Goal: Task Accomplishment & Management: Complete application form

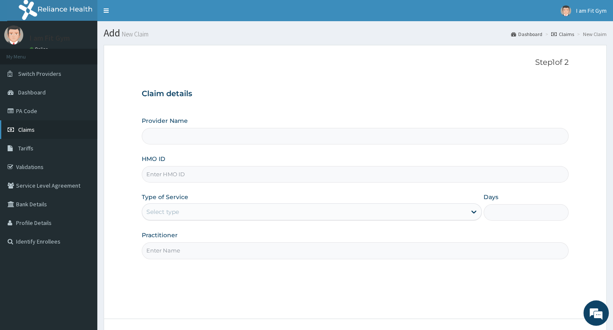
click at [27, 132] on span "Claims" at bounding box center [26, 130] width 16 height 8
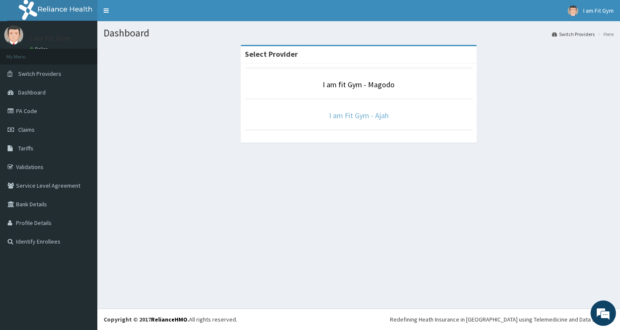
click at [358, 115] on link "I am Fit Gym - Ajah" at bounding box center [359, 115] width 60 height 10
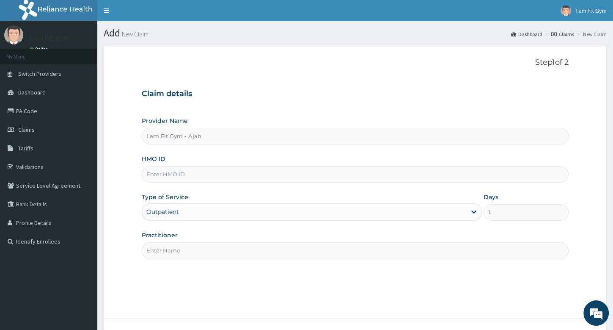
click at [180, 176] on input "HMO ID" at bounding box center [355, 174] width 427 height 16
type input "BRI/10155/A"
drag, startPoint x: 613, startPoint y: 179, endPoint x: 623, endPoint y: 258, distance: 79.8
click at [613, 258] on div "R EL Toggle navigation I am Fit Gym I am Fit Gym - [EMAIL_ADDRESS][DOMAIN_NAME]…" at bounding box center [306, 197] width 613 height 394
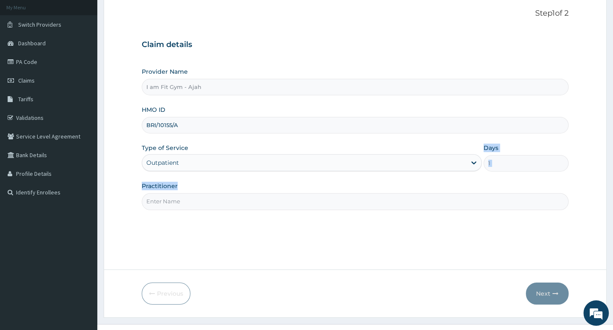
scroll to position [64, 0]
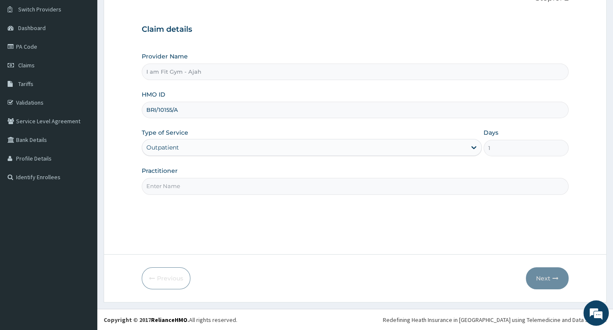
click at [166, 188] on input "Practitioner" at bounding box center [355, 186] width 427 height 16
type input "RAZZIE"
click at [547, 278] on button "Next" at bounding box center [547, 278] width 43 height 22
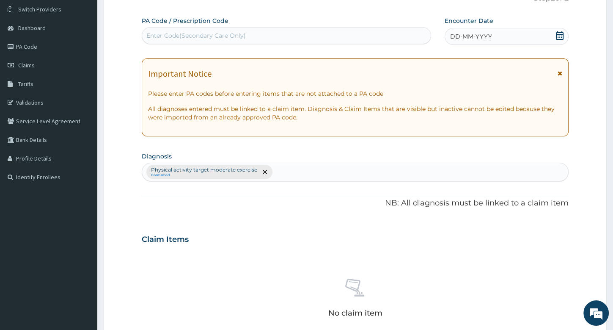
click at [465, 36] on span "DD-MM-YYYY" at bounding box center [471, 36] width 42 height 8
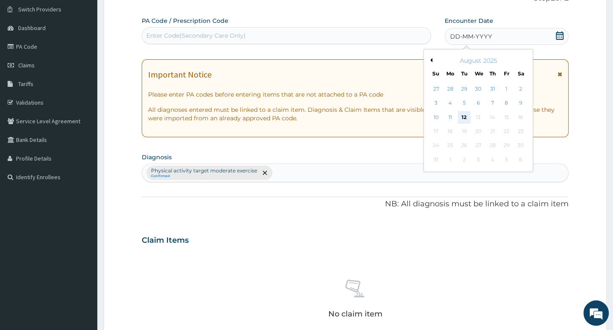
click at [465, 114] on div "12" at bounding box center [464, 117] width 13 height 13
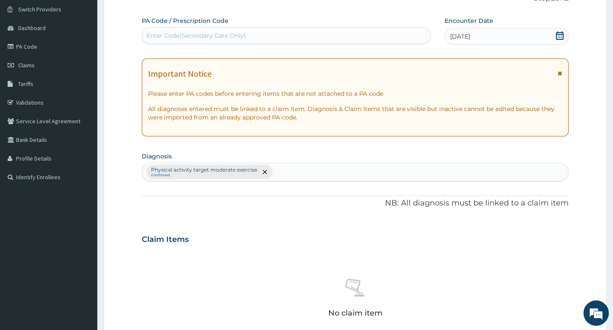
click at [181, 40] on div "Enter Code(Secondary Care Only)" at bounding box center [286, 36] width 289 height 14
type input "PA/B5415D"
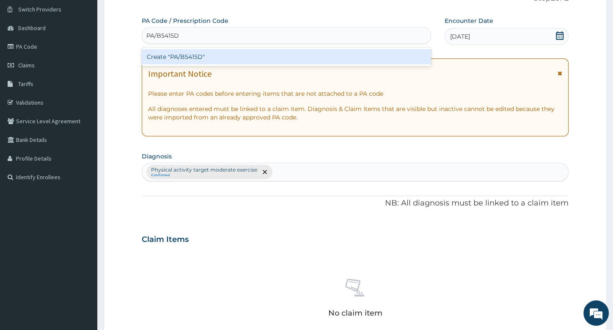
click at [180, 59] on div "Create "PA/B5415D"" at bounding box center [286, 56] width 289 height 15
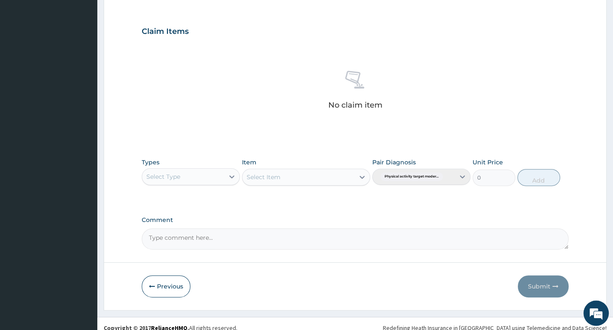
scroll to position [271, 0]
click at [164, 177] on div "Select Type" at bounding box center [163, 177] width 34 height 8
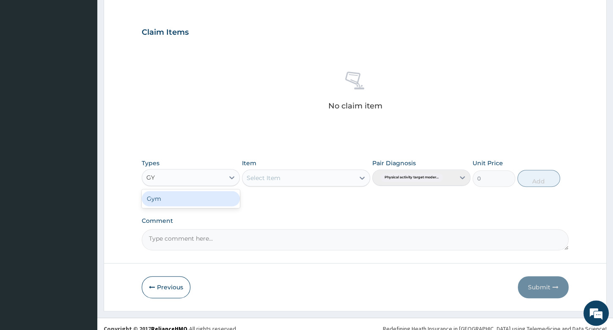
type input "GYM"
click at [157, 202] on div "Gym" at bounding box center [191, 198] width 98 height 15
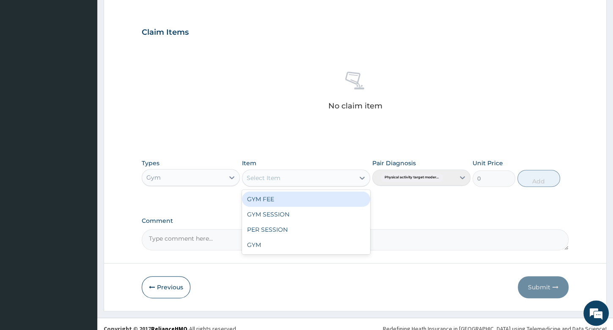
click at [264, 181] on div "Select Item" at bounding box center [298, 178] width 112 height 14
click at [262, 197] on div "GYM FEE" at bounding box center [306, 198] width 128 height 15
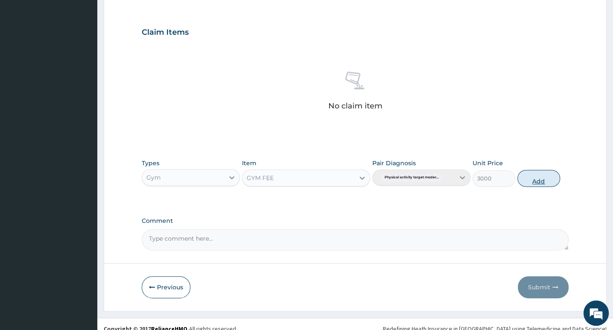
click at [537, 174] on button "Add" at bounding box center [538, 178] width 43 height 17
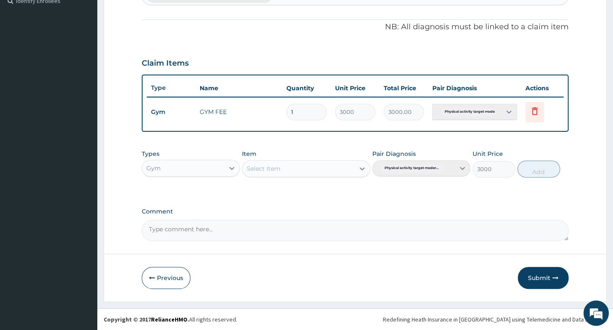
type input "0"
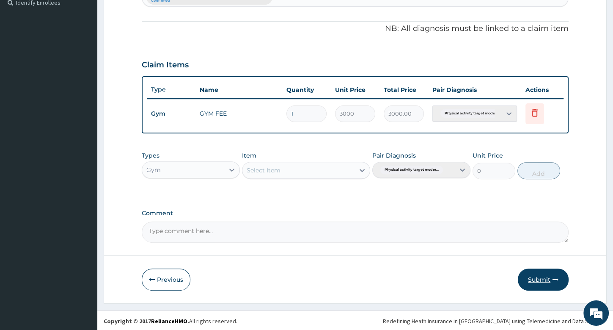
click at [546, 280] on button "Submit" at bounding box center [543, 279] width 51 height 22
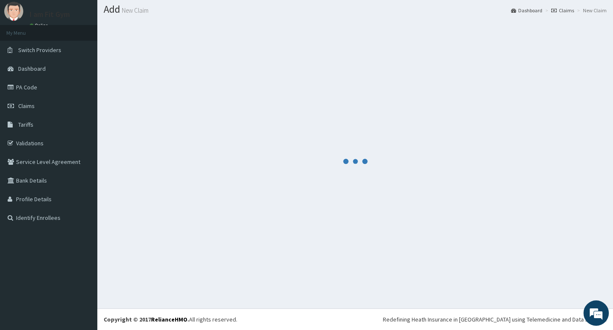
scroll to position [23, 0]
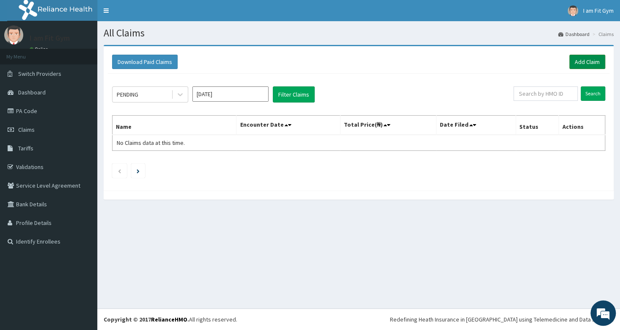
click at [587, 63] on link "Add Claim" at bounding box center [587, 62] width 36 height 14
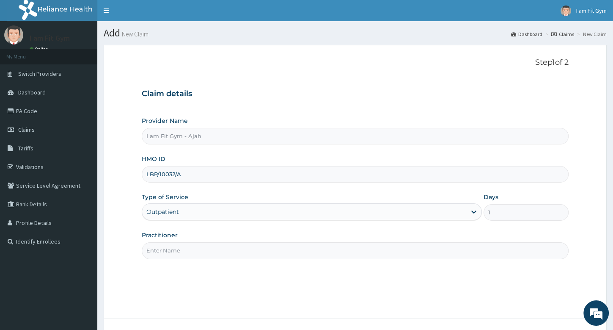
type input "LBP/10032/A"
click at [166, 255] on input "Practitioner" at bounding box center [355, 250] width 427 height 16
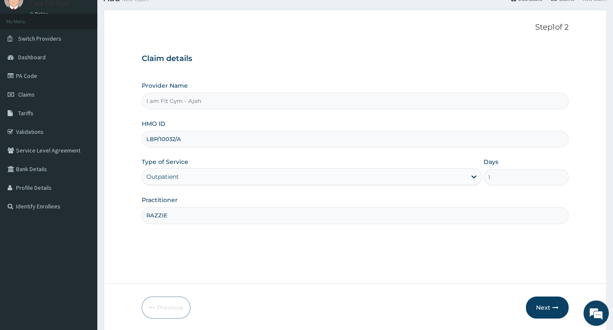
scroll to position [64, 0]
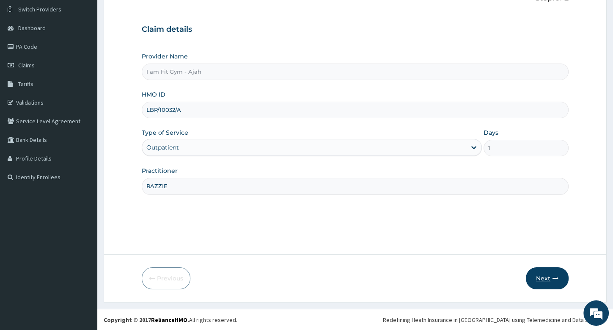
type input "RAZZIE"
click at [543, 274] on button "Next" at bounding box center [547, 278] width 43 height 22
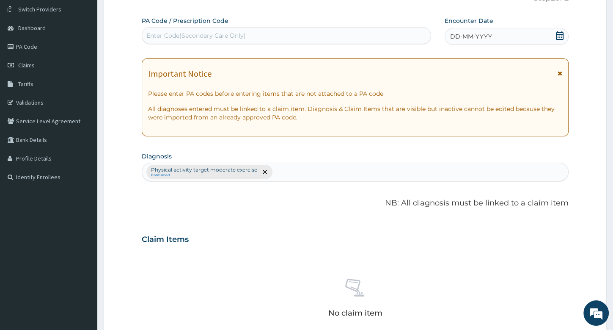
click at [481, 40] on span "DD-MM-YYYY" at bounding box center [471, 36] width 42 height 8
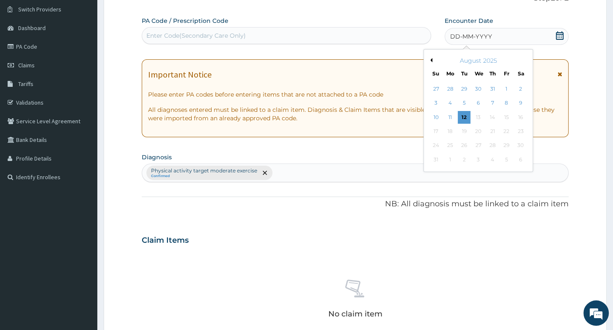
click at [463, 114] on div "12" at bounding box center [464, 117] width 13 height 13
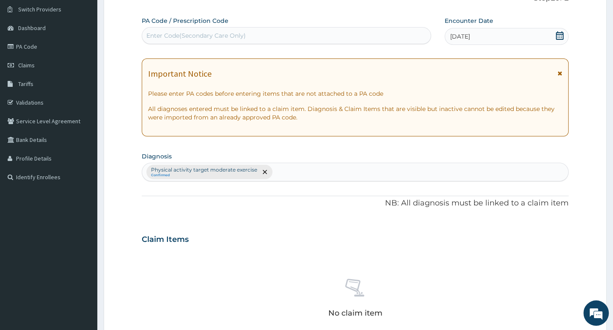
click at [166, 38] on div "Enter Code(Secondary Care Only)" at bounding box center [195, 35] width 99 height 8
type input "PA/379B98"
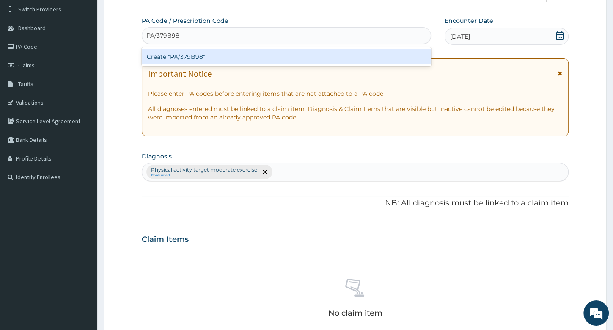
click at [181, 58] on div "Create "PA/379B98"" at bounding box center [286, 56] width 289 height 15
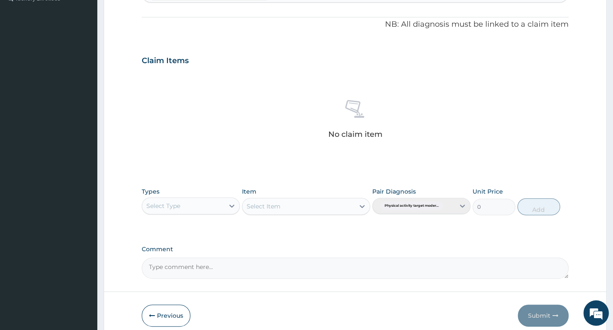
scroll to position [279, 0]
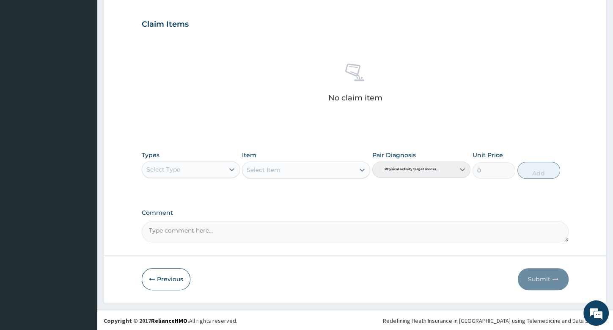
click at [167, 170] on div "Select Type" at bounding box center [163, 169] width 34 height 8
type input "GYM"
click at [184, 190] on div "Gym" at bounding box center [191, 190] width 98 height 15
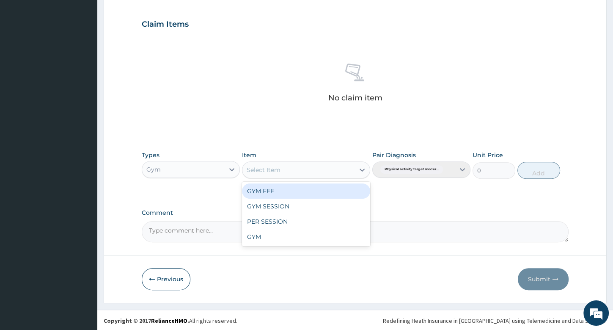
click at [275, 170] on div "Select Item" at bounding box center [264, 169] width 34 height 8
click at [277, 191] on div "GYM FEE" at bounding box center [306, 190] width 128 height 15
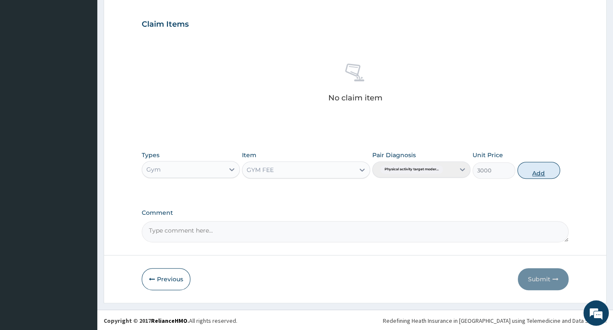
click at [539, 169] on button "Add" at bounding box center [538, 170] width 43 height 17
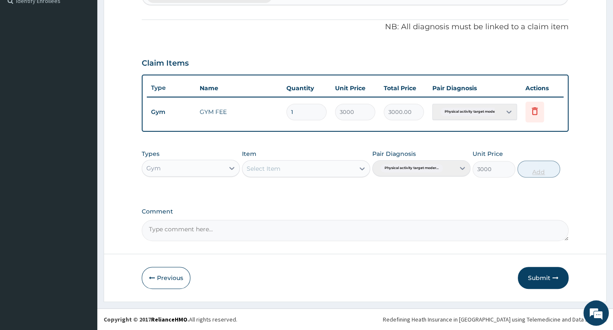
type input "0"
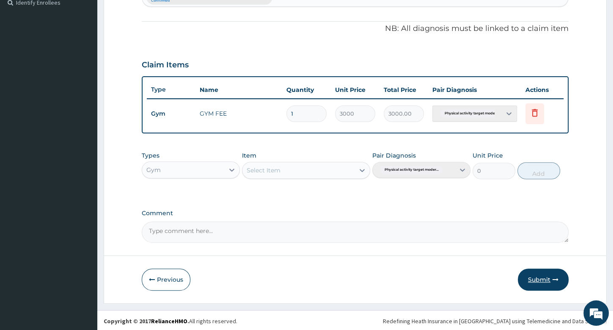
click at [542, 274] on button "Submit" at bounding box center [543, 279] width 51 height 22
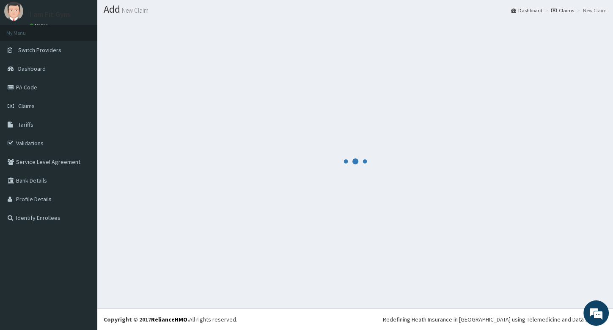
scroll to position [23, 0]
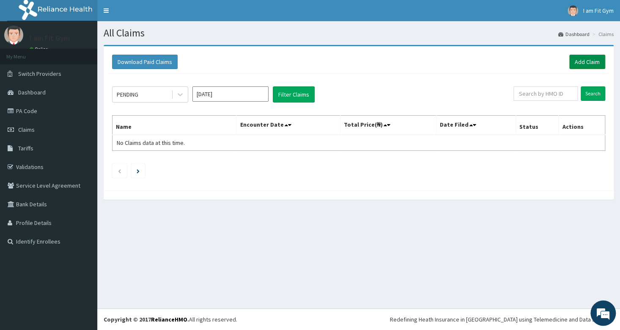
click at [576, 60] on link "Add Claim" at bounding box center [587, 62] width 36 height 14
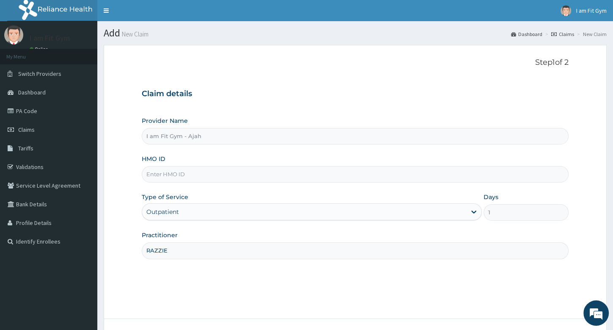
type input "RAZZIE"
click at [207, 173] on input "HMO ID" at bounding box center [355, 174] width 427 height 16
drag, startPoint x: 170, startPoint y: 176, endPoint x: 174, endPoint y: 168, distance: 9.3
click at [168, 176] on input "HMO ID" at bounding box center [355, 174] width 427 height 16
type input "P"
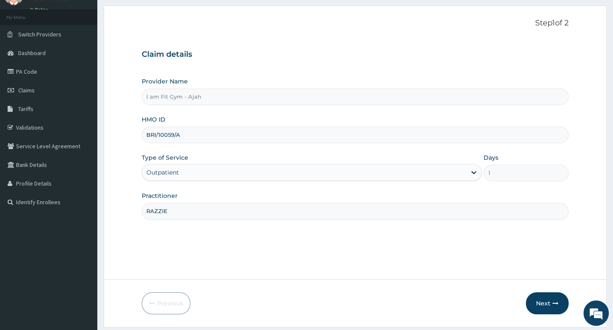
scroll to position [64, 0]
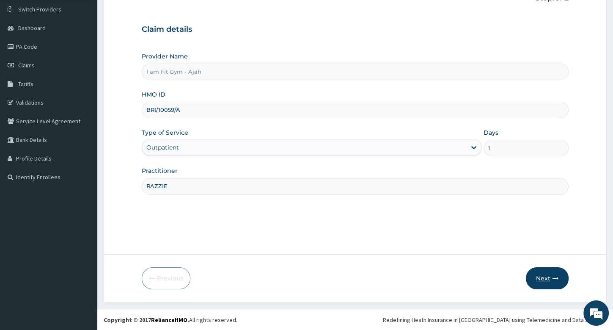
type input "BRI/10059/A"
click at [542, 279] on button "Next" at bounding box center [547, 278] width 43 height 22
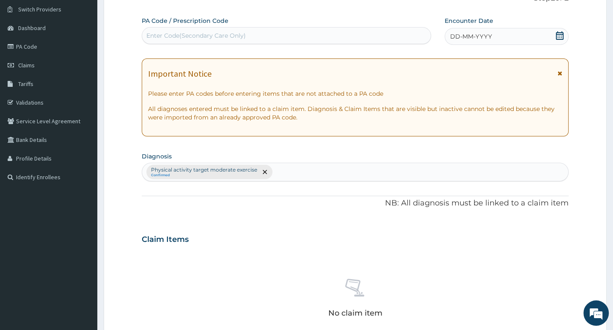
click at [468, 35] on span "DD-MM-YYYY" at bounding box center [471, 36] width 42 height 8
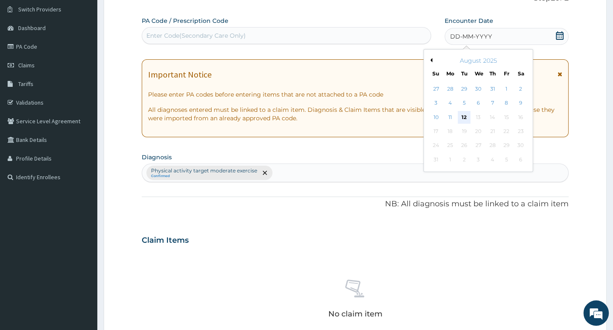
click at [466, 118] on div "12" at bounding box center [464, 117] width 13 height 13
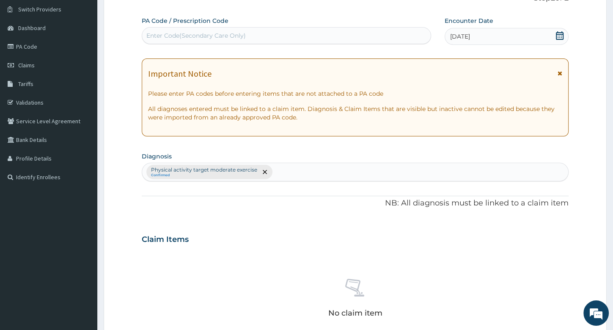
click at [184, 38] on div "Enter Code(Secondary Care Only)" at bounding box center [195, 35] width 99 height 8
type input "PA/E95B9F"
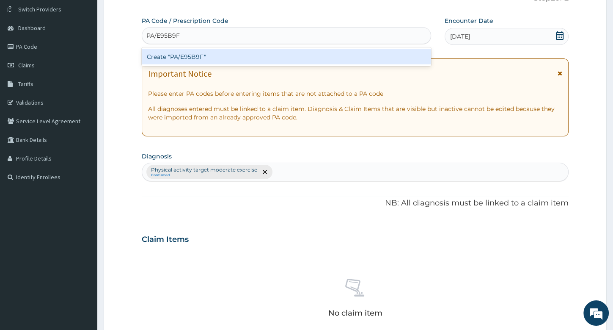
drag, startPoint x: 197, startPoint y: 52, endPoint x: 198, endPoint y: 58, distance: 5.6
click at [198, 58] on div "Create "PA/E95B9F"" at bounding box center [286, 56] width 289 height 15
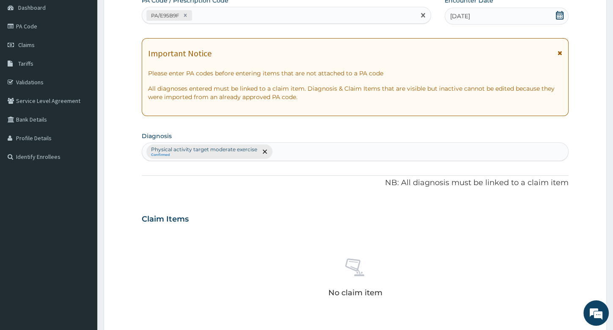
scroll to position [238, 0]
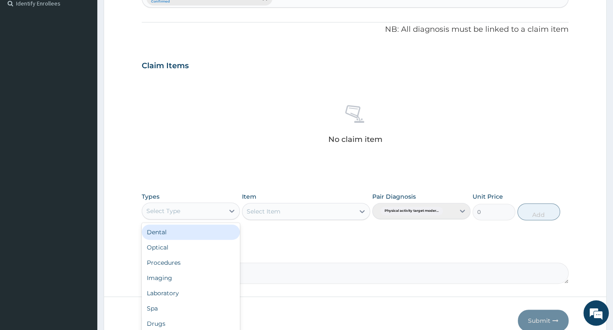
click at [167, 208] on div "Select Type" at bounding box center [163, 210] width 34 height 8
type input "GYM"
click at [167, 233] on div "Gym" at bounding box center [191, 231] width 98 height 15
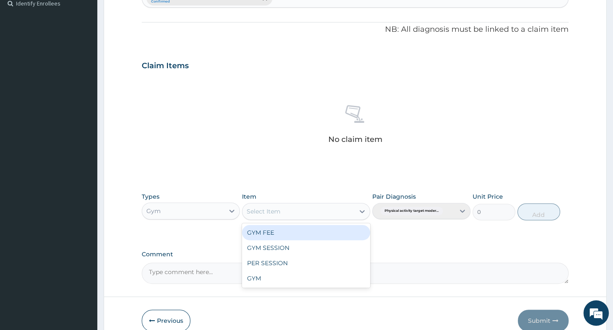
click at [287, 211] on div "Select Item" at bounding box center [298, 211] width 112 height 14
click at [283, 234] on div "GYM FEE" at bounding box center [306, 232] width 128 height 15
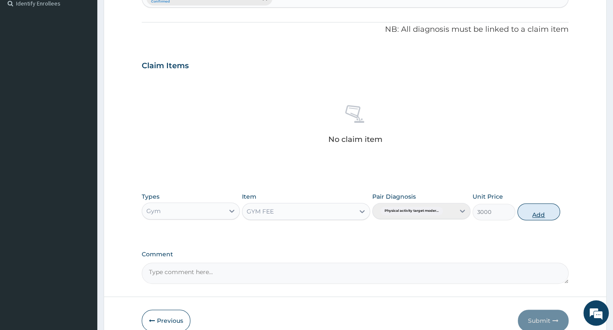
click at [539, 214] on button "Add" at bounding box center [538, 211] width 43 height 17
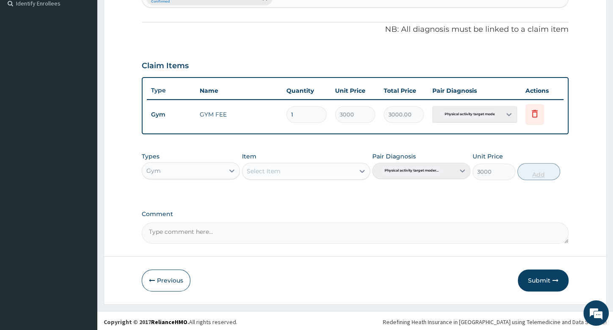
type input "0"
click at [537, 281] on button "Submit" at bounding box center [543, 280] width 51 height 22
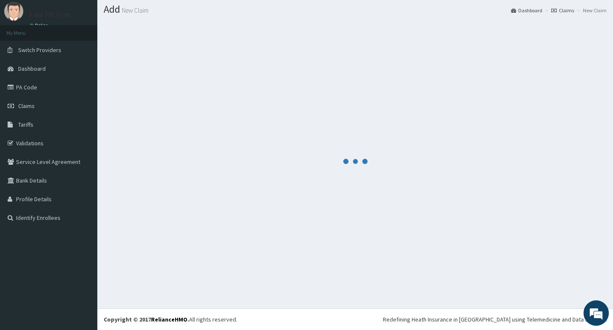
scroll to position [23, 0]
